Goal: Information Seeking & Learning: Learn about a topic

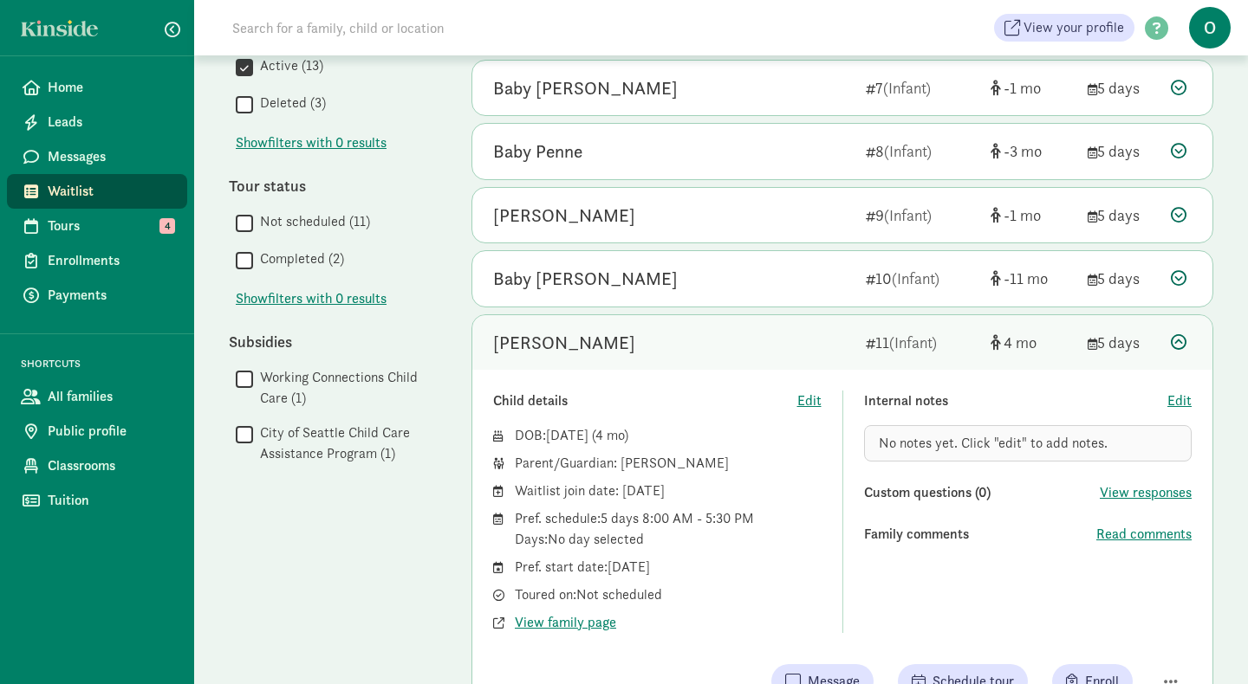
scroll to position [665, 0]
click at [94, 224] on span "Tours" at bounding box center [111, 226] width 126 height 21
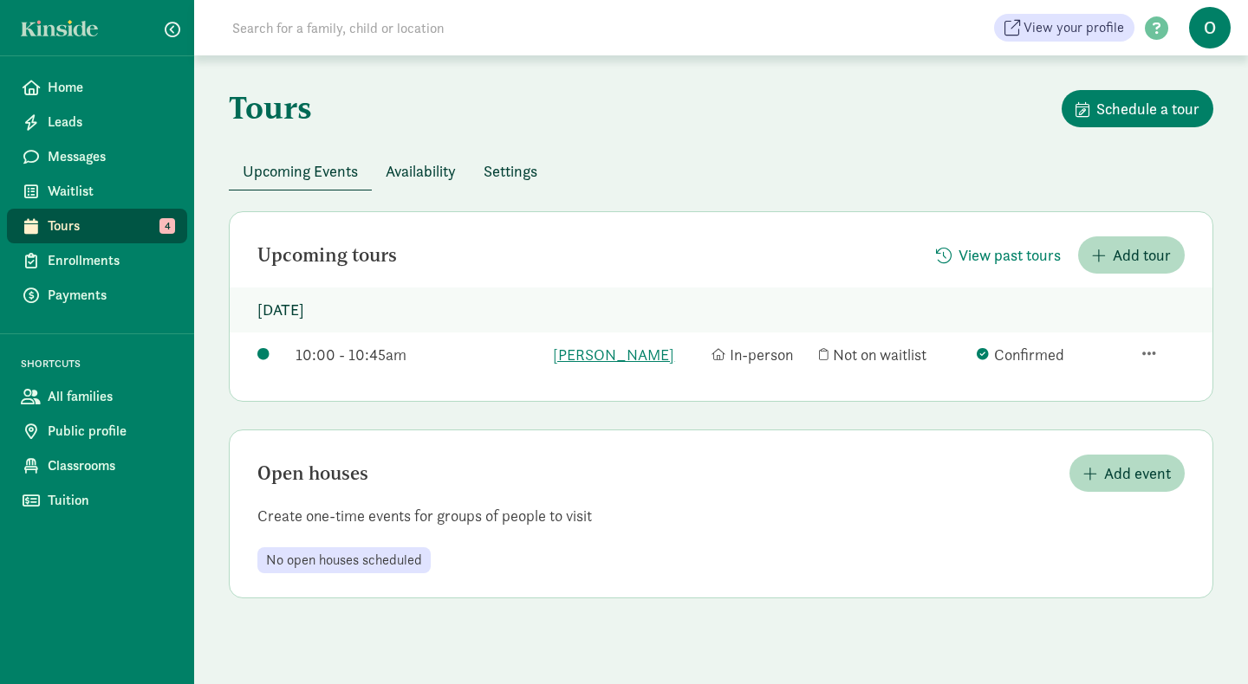
click at [408, 358] on div "10:00 - 10:45am" at bounding box center [419, 354] width 249 height 23
click at [363, 358] on div "10:00 - 10:45am" at bounding box center [419, 354] width 249 height 23
click at [580, 353] on link "[PERSON_NAME]" at bounding box center [627, 354] width 149 height 23
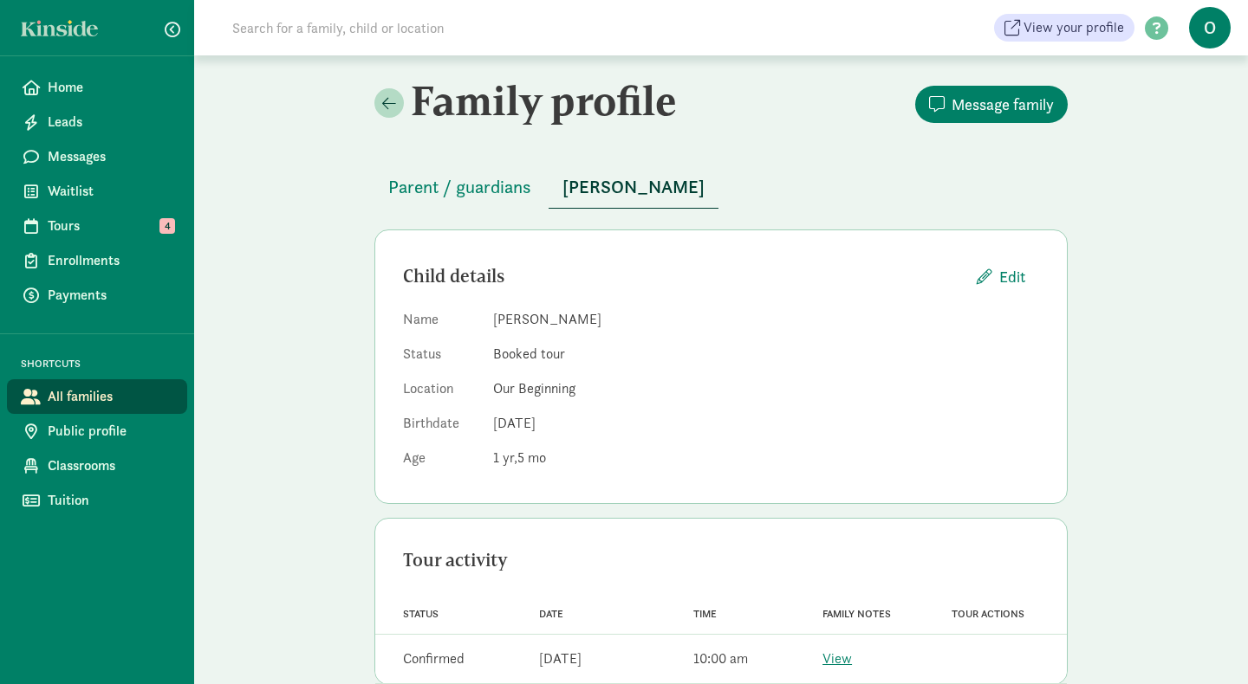
scroll to position [36, 0]
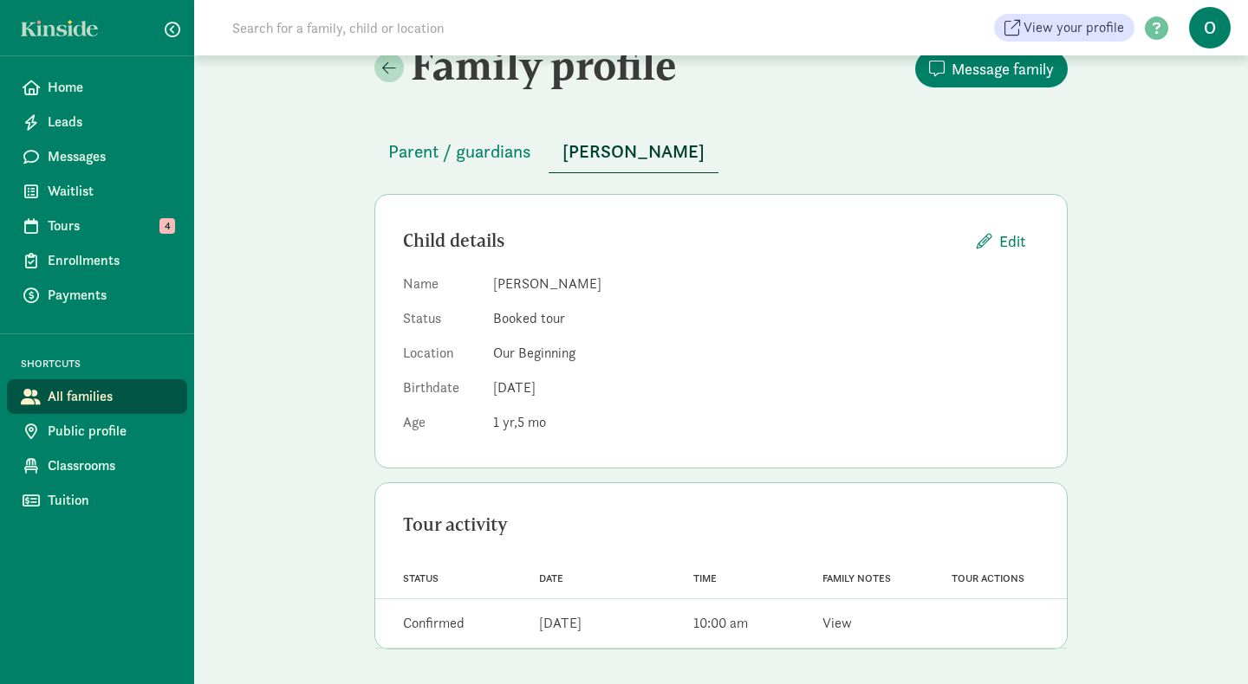
click at [838, 629] on link "View" at bounding box center [836, 623] width 29 height 18
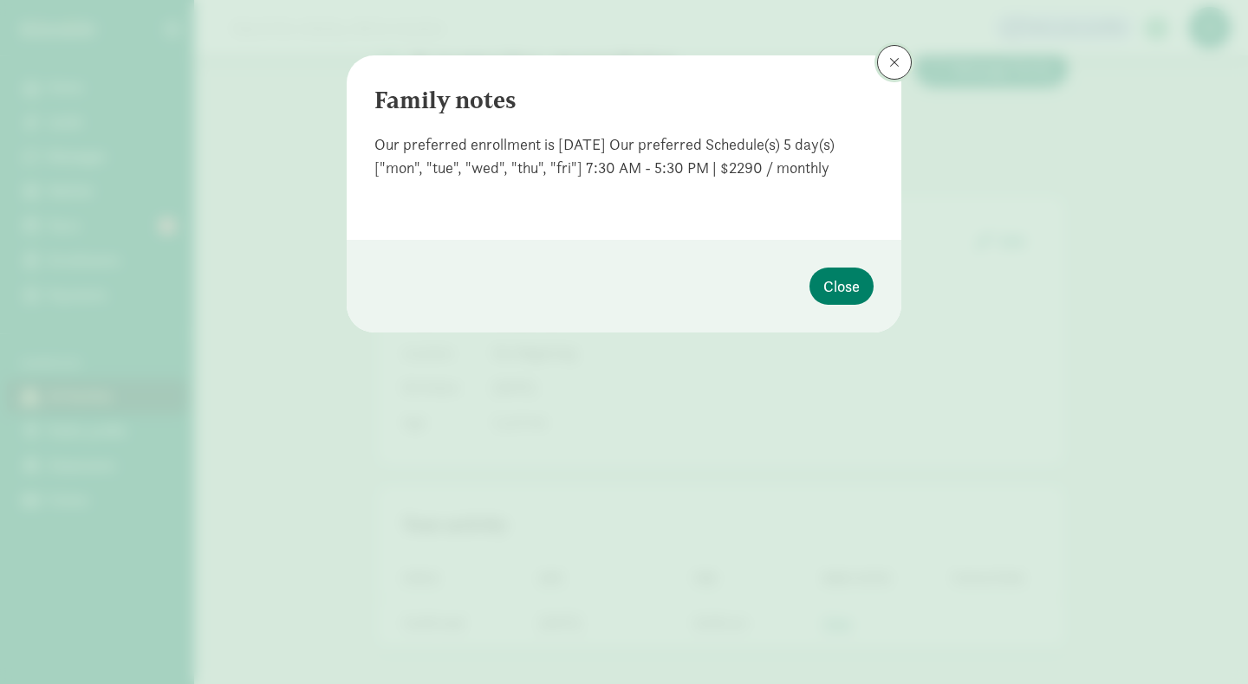
click at [891, 67] on span at bounding box center [894, 62] width 10 height 14
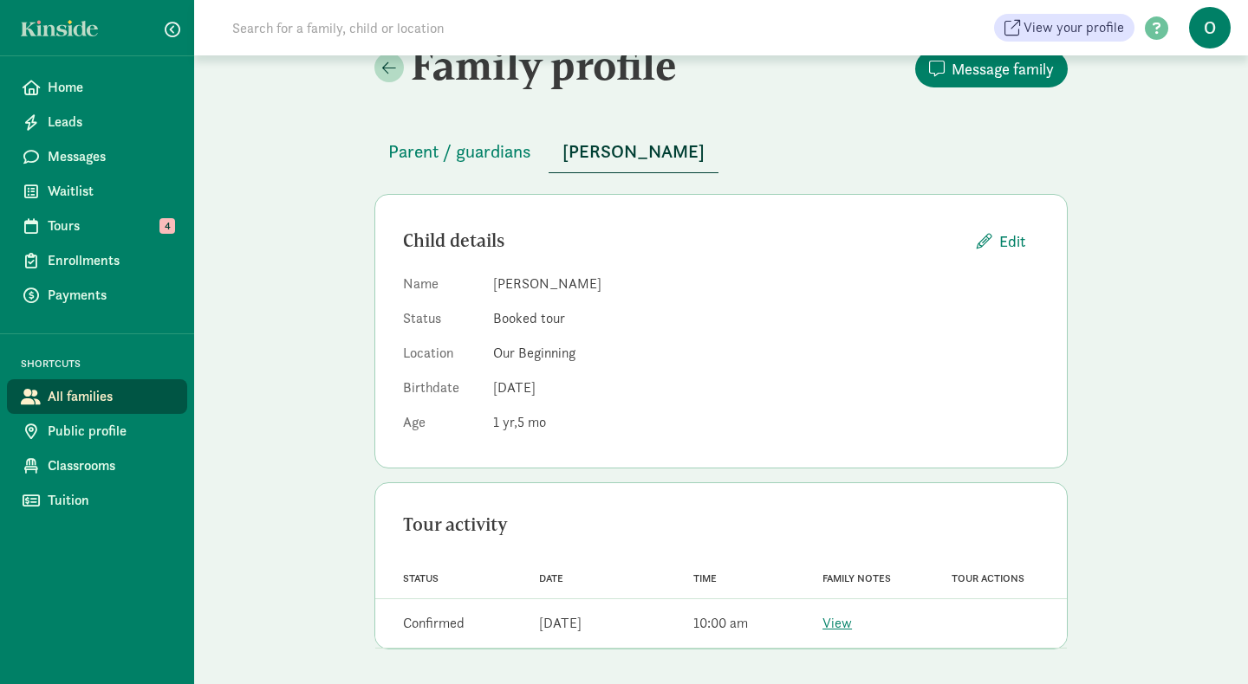
click at [242, 347] on div "Family profile Message family Parent / guardians [PERSON_NAME] Child details Ed…" at bounding box center [721, 352] width 1054 height 665
